Goal: Transaction & Acquisition: Purchase product/service

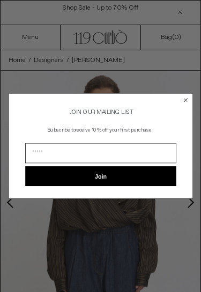
click at [193, 199] on div "Close dialog JOIN OUR MAILING LIST Subscribe to receive 10% off your first purc…" at bounding box center [100, 146] width 201 height 122
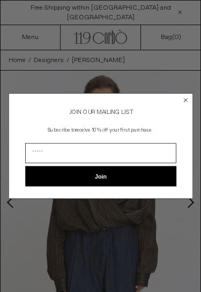
click at [186, 96] on circle "Close dialog" at bounding box center [185, 100] width 8 height 8
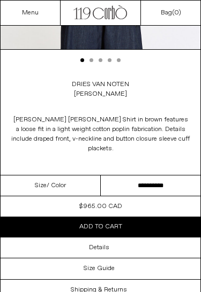
scroll to position [270, 0]
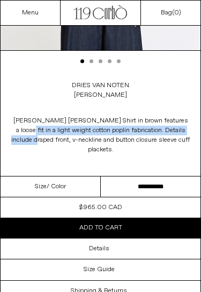
click at [142, 176] on select "**********" at bounding box center [151, 186] width 100 height 21
select select "**********"
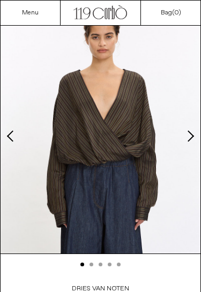
scroll to position [66, 0]
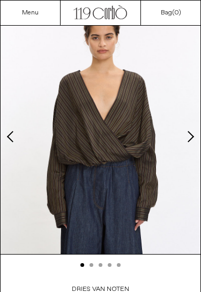
click at [192, 134] on button "Next slide" at bounding box center [189, 136] width 11 height 11
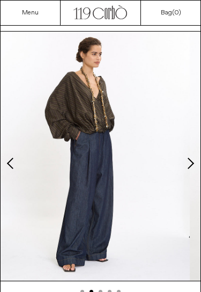
scroll to position [38, 0]
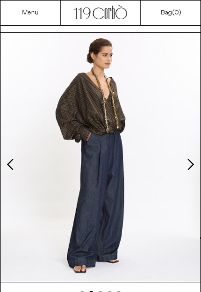
click at [193, 165] on button "Next slide" at bounding box center [189, 164] width 11 height 11
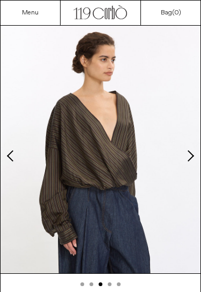
click at [95, 141] on img at bounding box center [100, 149] width 199 height 249
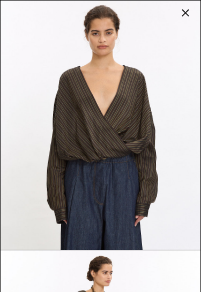
click at [91, 144] on img at bounding box center [100, 125] width 199 height 249
click at [137, 110] on img at bounding box center [100, 125] width 199 height 249
click at [128, 120] on img at bounding box center [100, 125] width 199 height 249
click at [185, 14] on div at bounding box center [185, 12] width 15 height 15
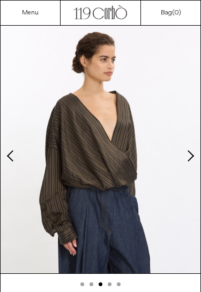
click at [17, 156] on button "Previous slide" at bounding box center [11, 155] width 11 height 11
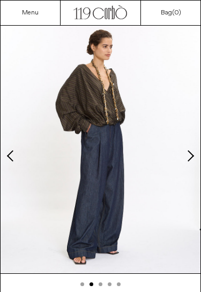
click at [21, 143] on img at bounding box center [100, 148] width 199 height 249
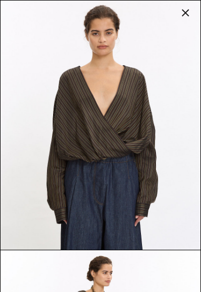
click at [190, 14] on div at bounding box center [185, 12] width 15 height 15
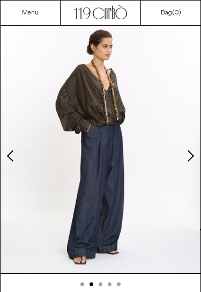
click at [189, 155] on button "Next slide" at bounding box center [189, 155] width 11 height 11
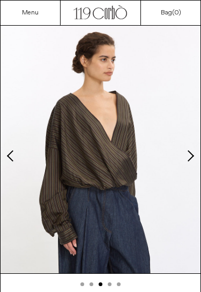
click at [195, 158] on img at bounding box center [100, 148] width 199 height 249
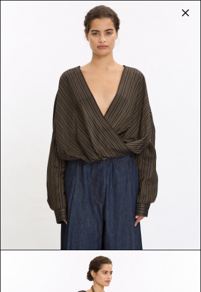
click at [185, 14] on div at bounding box center [185, 12] width 15 height 15
